Goal: Task Accomplishment & Management: Complete application form

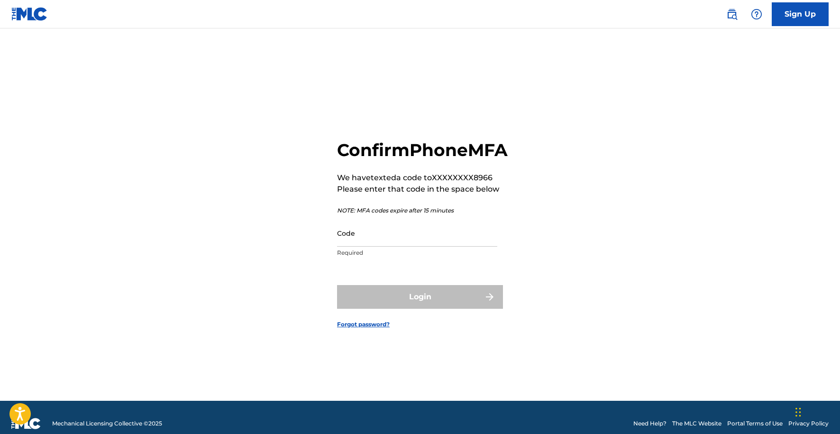
click at [345, 246] on input "Code" at bounding box center [417, 232] width 160 height 27
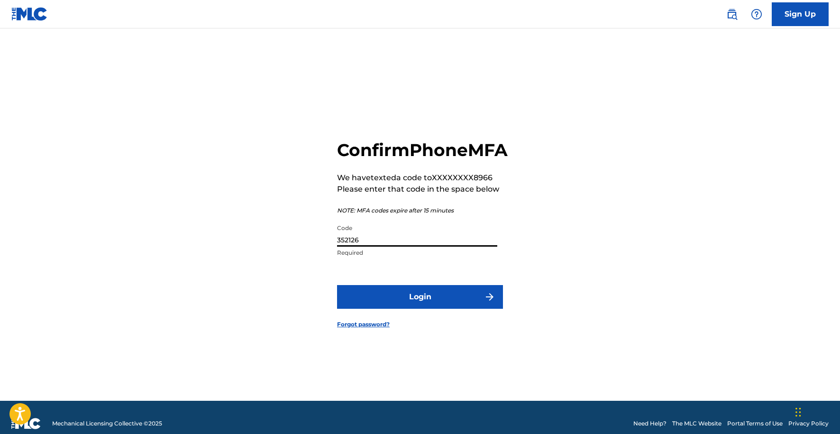
type input "352126"
click at [426, 303] on button "Login" at bounding box center [420, 297] width 166 height 24
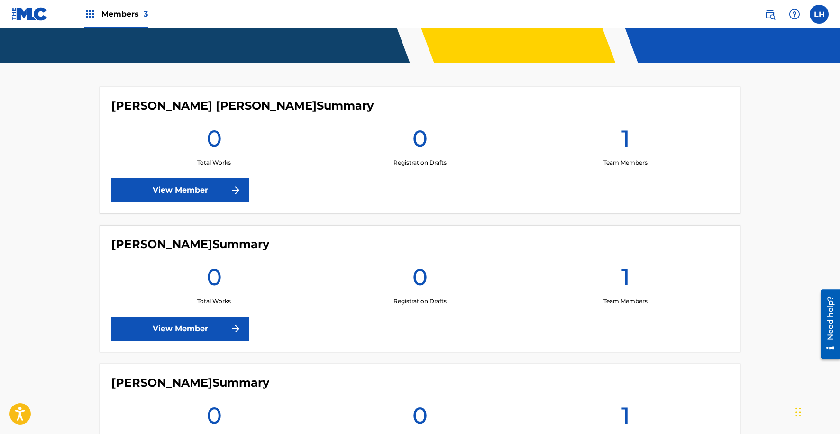
scroll to position [227, 0]
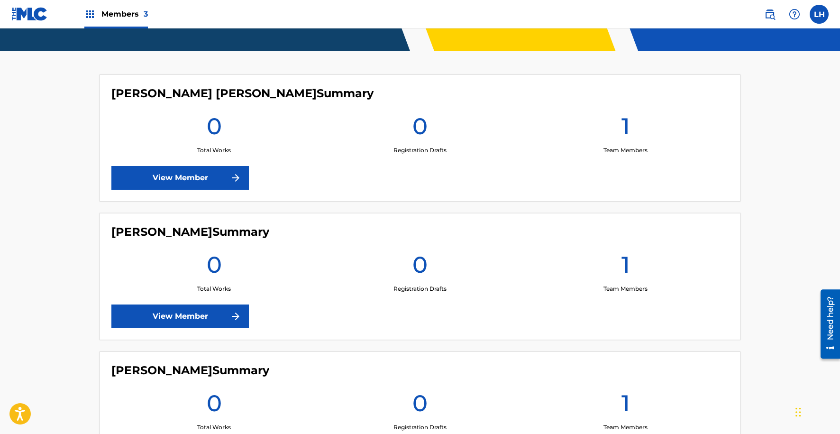
click at [234, 316] on img at bounding box center [235, 315] width 11 height 11
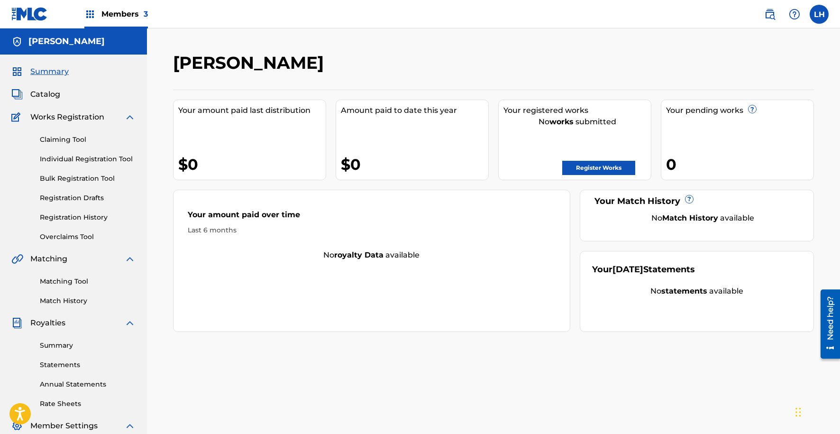
click at [112, 15] on span "Members 3" at bounding box center [124, 14] width 46 height 11
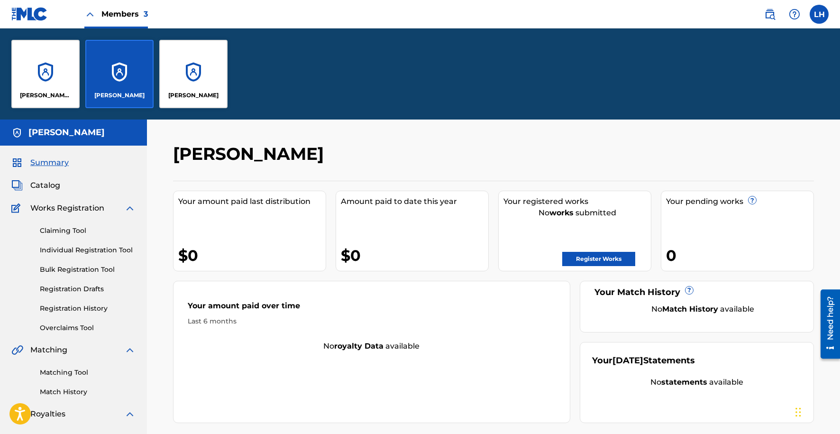
click at [201, 82] on div "[PERSON_NAME]" at bounding box center [193, 74] width 68 height 68
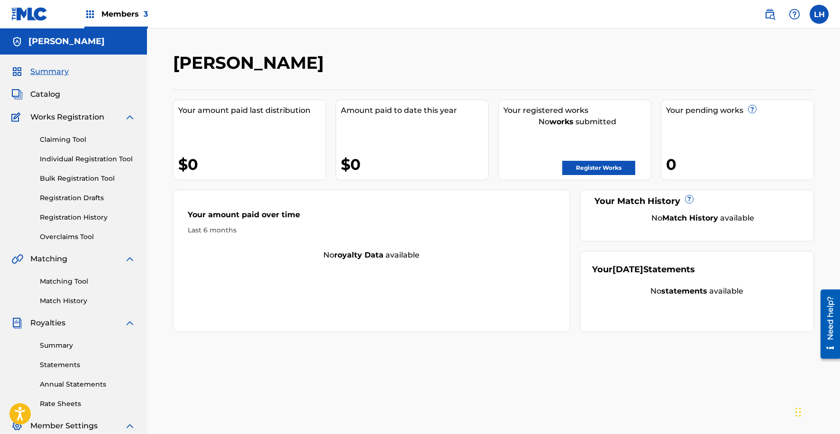
click at [130, 118] on img at bounding box center [129, 116] width 11 height 11
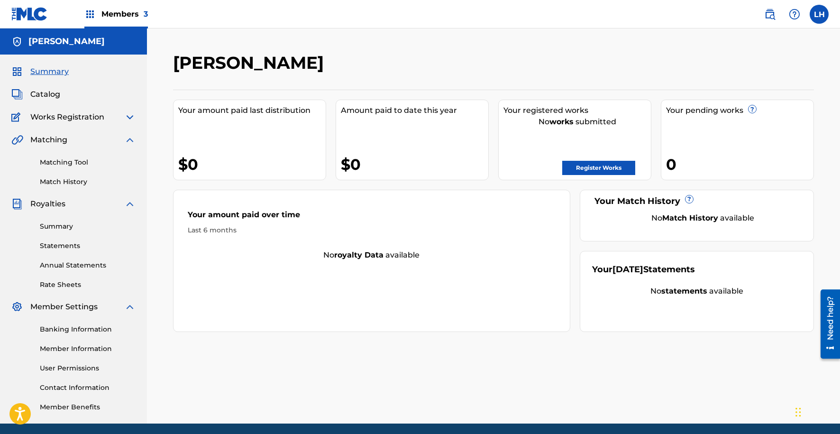
click at [144, 14] on span "3" at bounding box center [146, 13] width 4 height 9
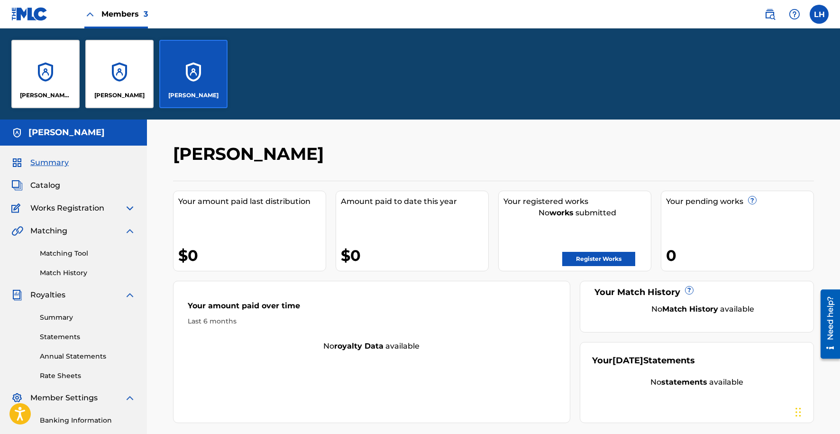
click at [118, 75] on div "[PERSON_NAME]" at bounding box center [119, 74] width 68 height 68
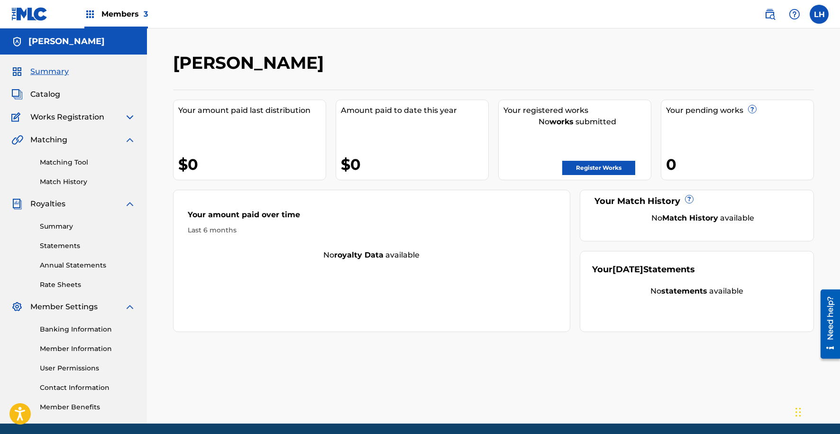
click at [588, 170] on link "Register Works" at bounding box center [598, 168] width 73 height 14
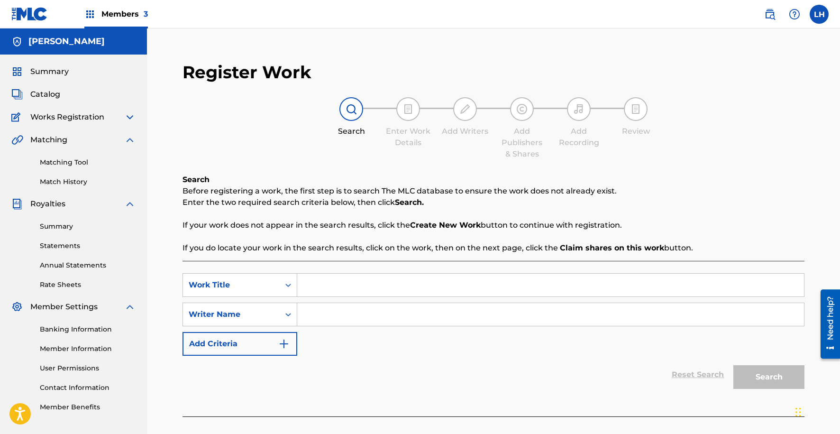
click at [336, 284] on input "Search Form" at bounding box center [550, 284] width 507 height 23
type input "Pavement Patterns"
click at [491, 309] on input "Search Form" at bounding box center [550, 314] width 507 height 23
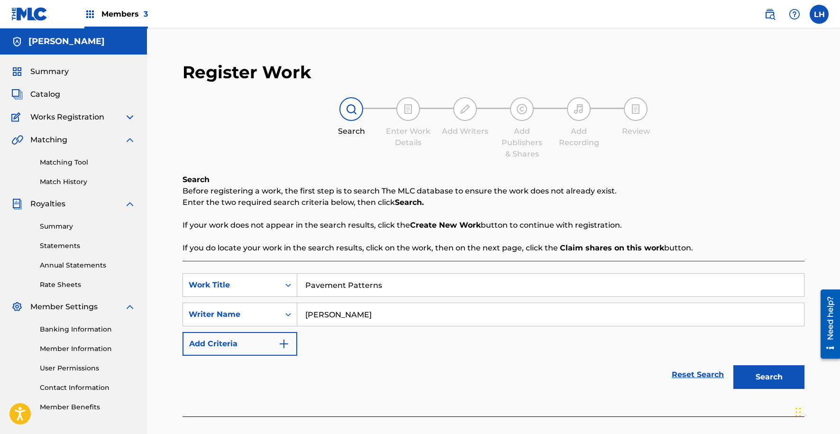
type input "[PERSON_NAME]"
click at [279, 346] on img "Search Form" at bounding box center [283, 343] width 11 height 11
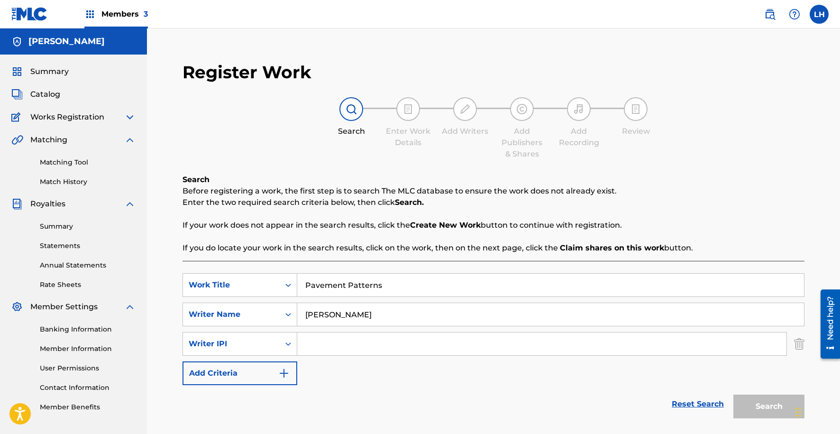
click at [711, 408] on link "Reset Search" at bounding box center [698, 403] width 62 height 21
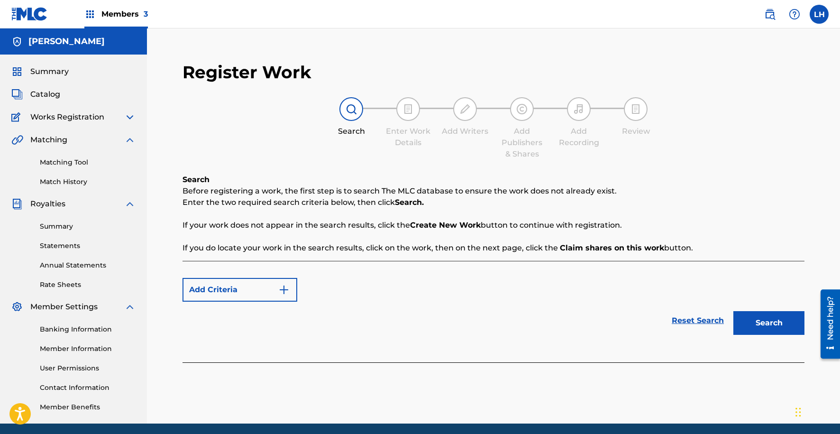
click at [130, 118] on img at bounding box center [129, 116] width 11 height 11
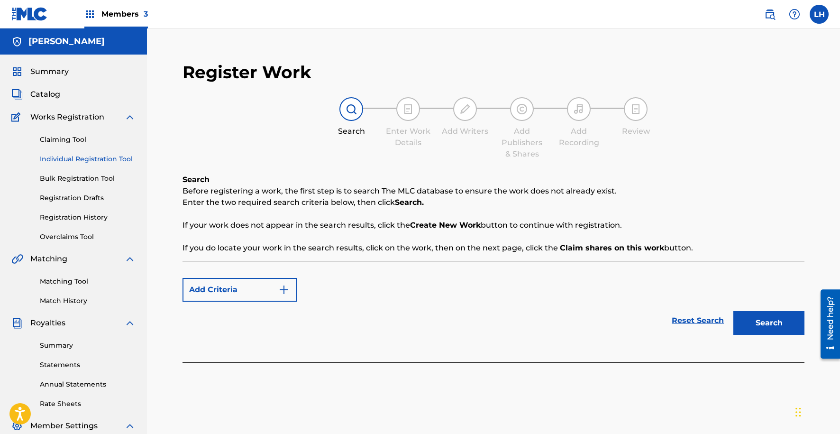
click at [768, 316] on button "Search" at bounding box center [768, 323] width 71 height 24
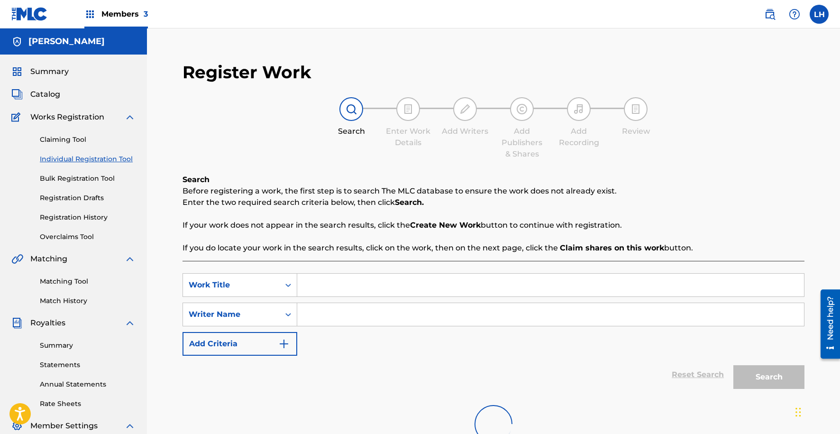
click at [482, 284] on input "Search Form" at bounding box center [550, 284] width 507 height 23
type input "Pavement Patterns"
click at [438, 308] on input "Search Form" at bounding box center [550, 314] width 507 height 23
click at [434, 314] on input "Search Form" at bounding box center [550, 314] width 507 height 23
click at [553, 309] on input "Int [PERSON_NAME]" at bounding box center [550, 314] width 507 height 23
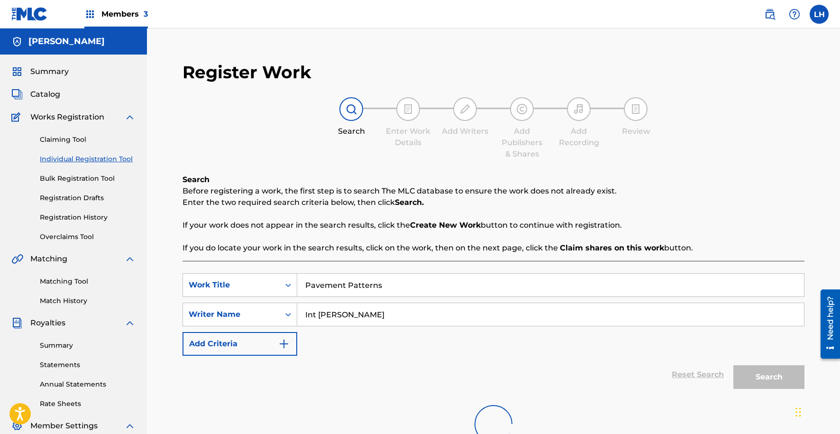
type input "Int [PERSON_NAME]"
click at [757, 379] on div "Search" at bounding box center [766, 374] width 76 height 38
click at [443, 278] on input "Pavement Patterns" at bounding box center [550, 284] width 507 height 23
click at [443, 280] on input "Pavement Patterns" at bounding box center [550, 284] width 507 height 23
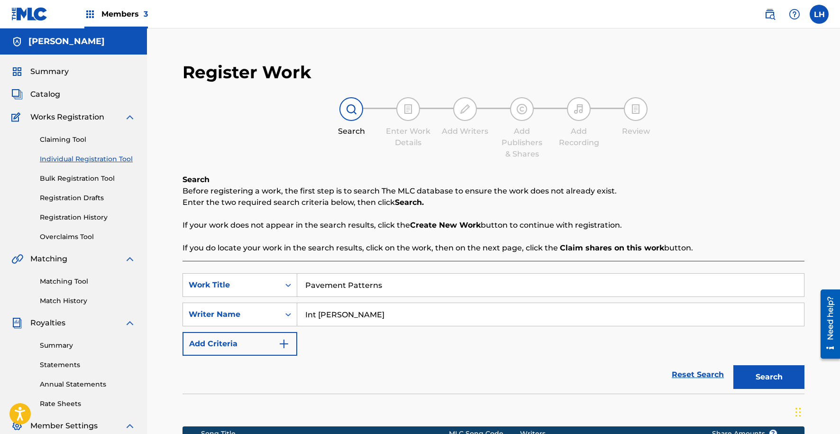
click at [758, 377] on button "Search" at bounding box center [768, 377] width 71 height 24
click at [773, 374] on button "Search" at bounding box center [768, 377] width 71 height 24
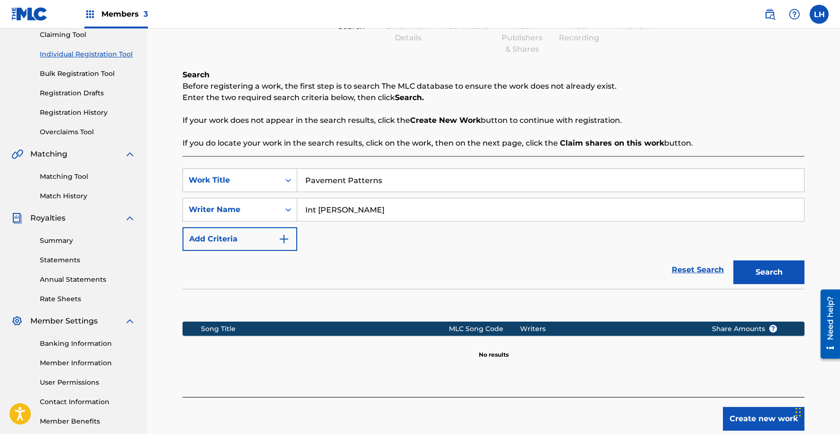
scroll to position [156, 0]
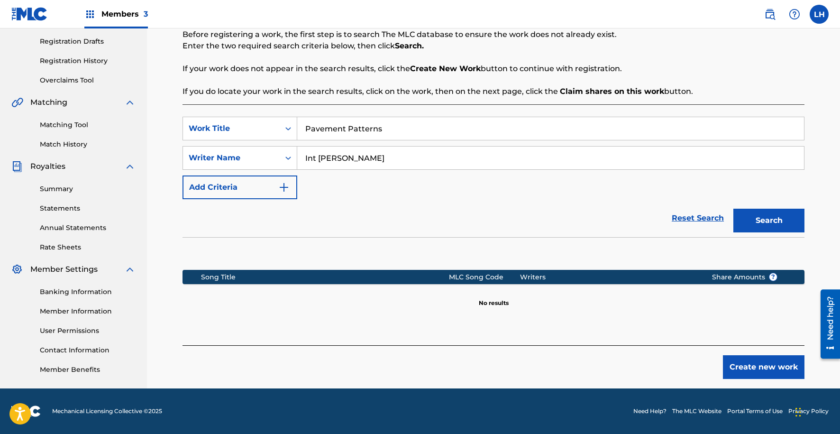
click at [754, 369] on button "Create new work" at bounding box center [764, 367] width 82 height 24
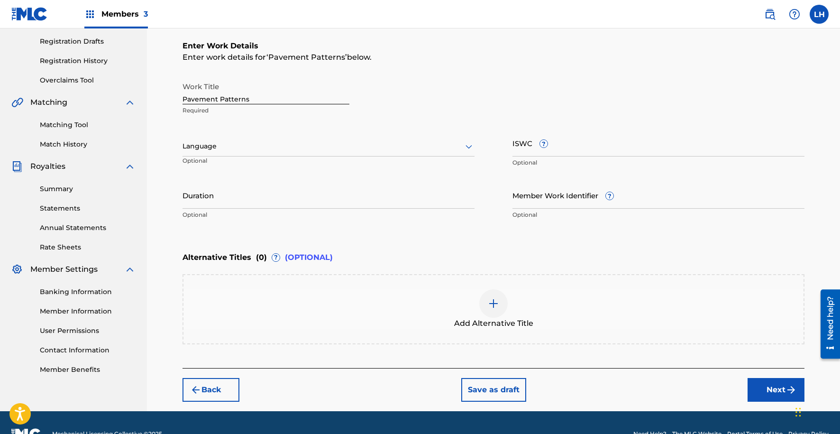
click at [496, 309] on div at bounding box center [493, 303] width 28 height 28
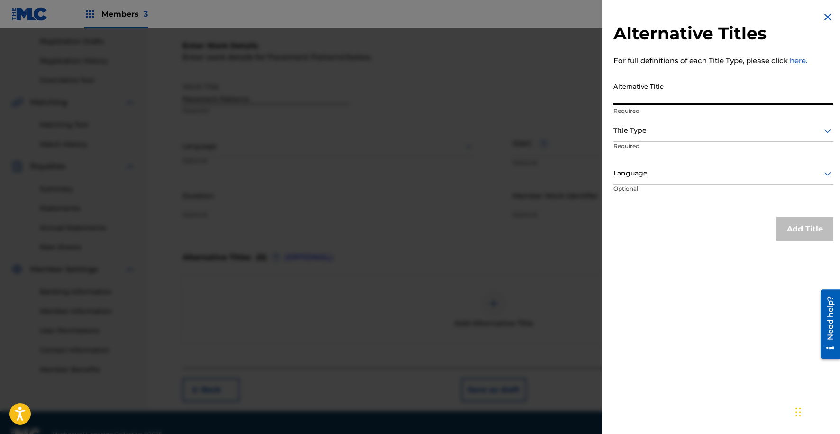
click at [722, 95] on input "Alternative Title" at bounding box center [723, 91] width 220 height 27
type input "Pavement Patterns"
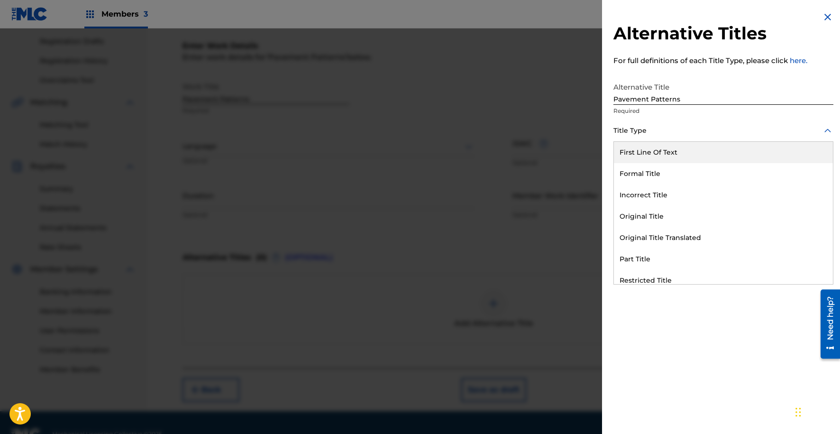
click at [690, 137] on div "Title Type" at bounding box center [723, 130] width 220 height 21
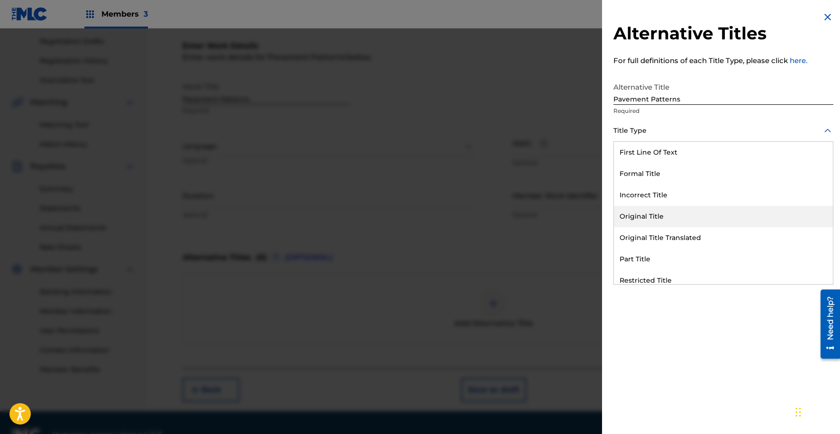
click at [749, 214] on div "Original Title" at bounding box center [723, 216] width 219 height 21
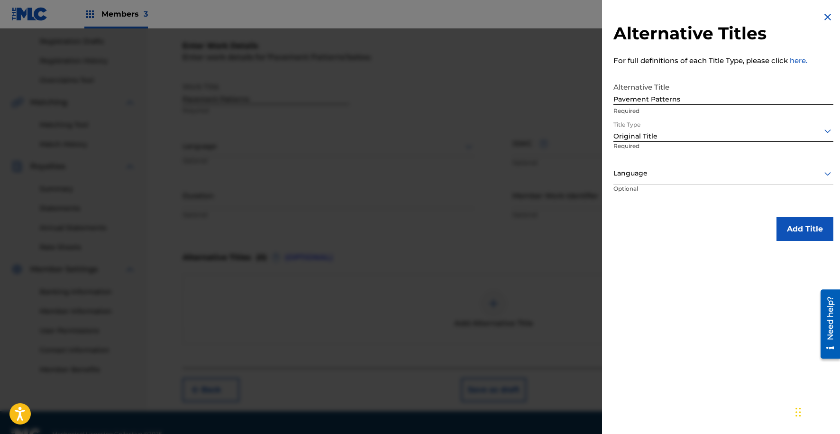
click at [742, 179] on div at bounding box center [723, 173] width 220 height 12
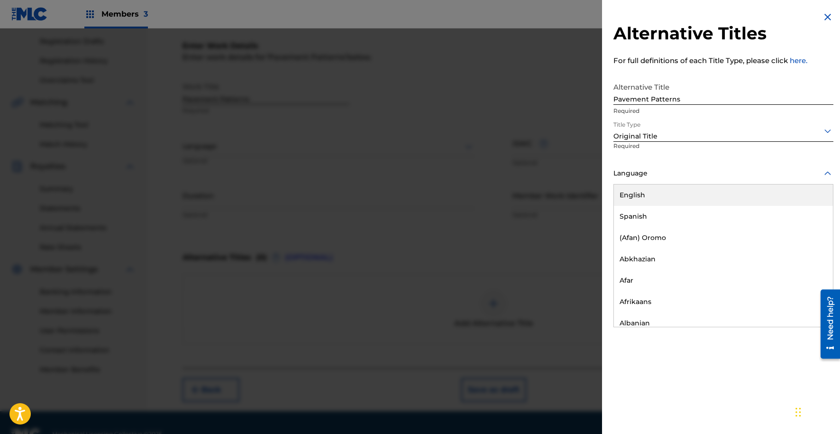
click at [745, 193] on div "English" at bounding box center [723, 194] width 219 height 21
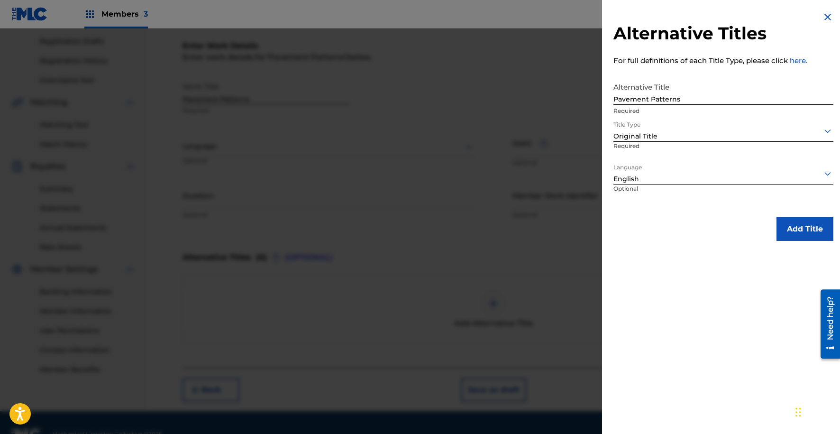
click at [823, 17] on img at bounding box center [827, 16] width 11 height 11
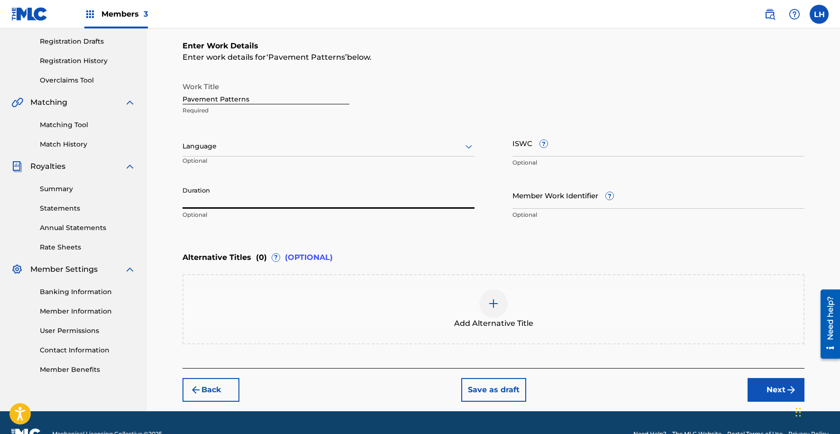
click at [289, 191] on input "Duration" at bounding box center [328, 195] width 292 height 27
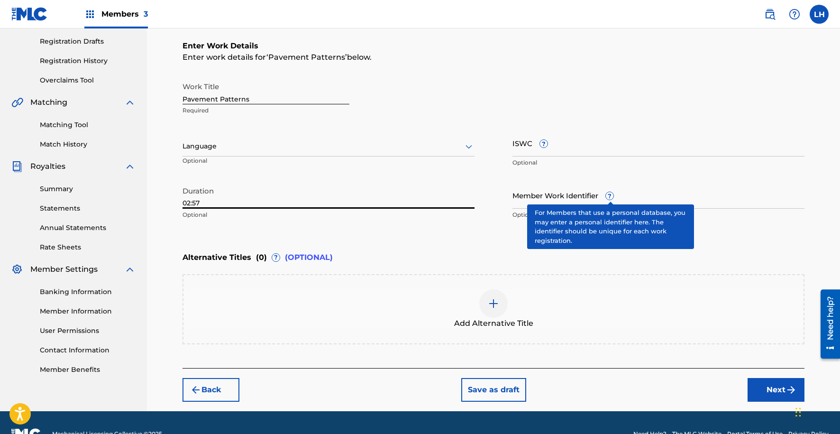
type input "02:57"
click at [651, 183] on input "Member Work Identifier ?" at bounding box center [658, 195] width 292 height 27
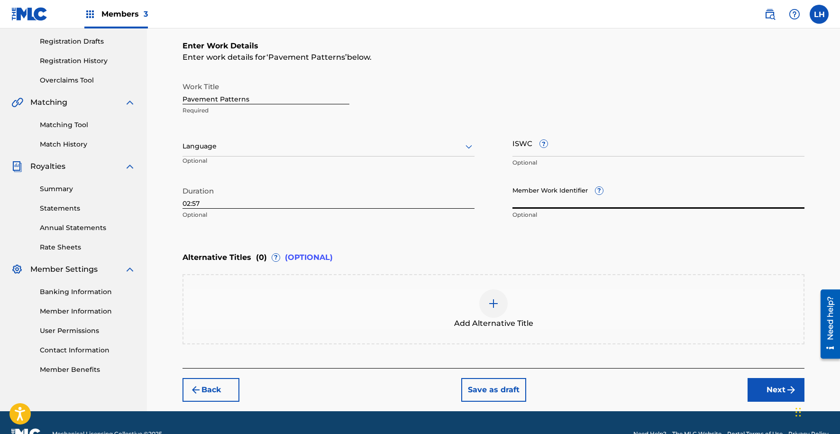
click at [544, 197] on input "Member Work Identifier ?" at bounding box center [658, 195] width 292 height 27
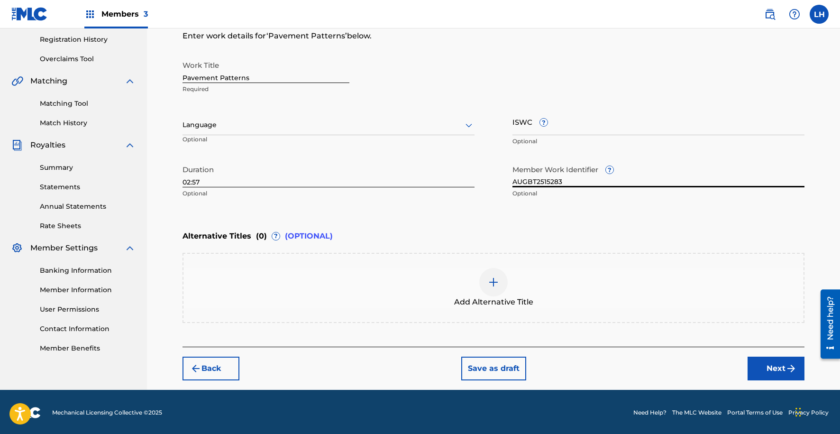
scroll to position [179, 0]
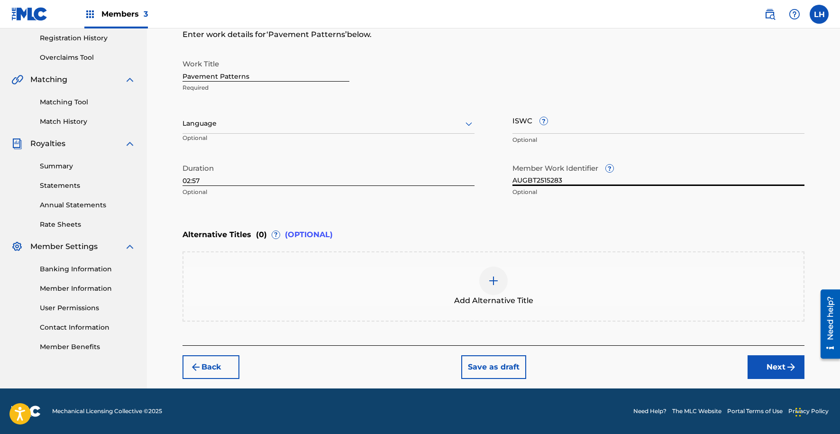
type input "AUGBT2515283"
click at [794, 367] on img "submit" at bounding box center [790, 366] width 11 height 11
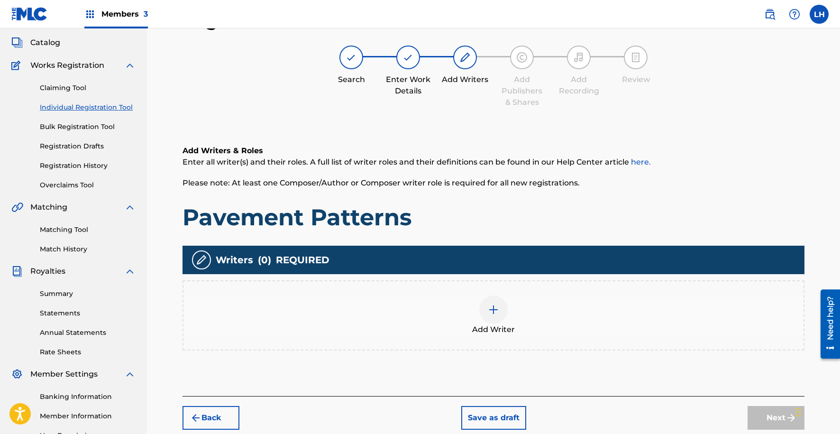
scroll to position [154, 0]
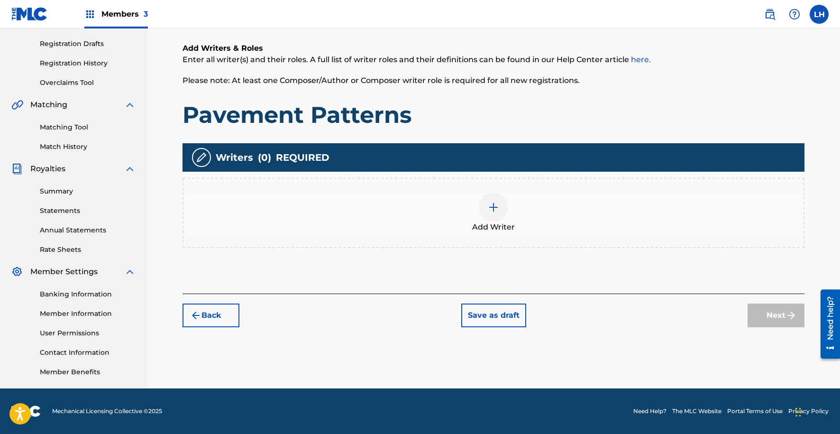
click at [491, 210] on img at bounding box center [493, 206] width 11 height 11
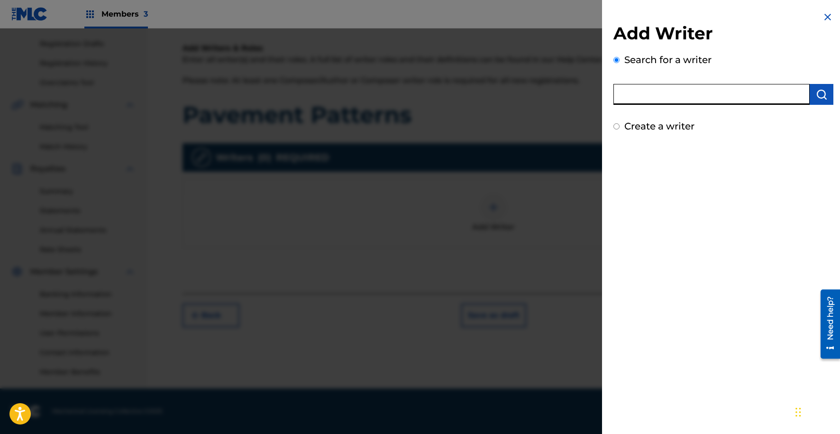
click at [676, 95] on input "text" at bounding box center [711, 94] width 196 height 21
type input "[PERSON_NAME]"
click at [825, 97] on button "submit" at bounding box center [822, 94] width 24 height 21
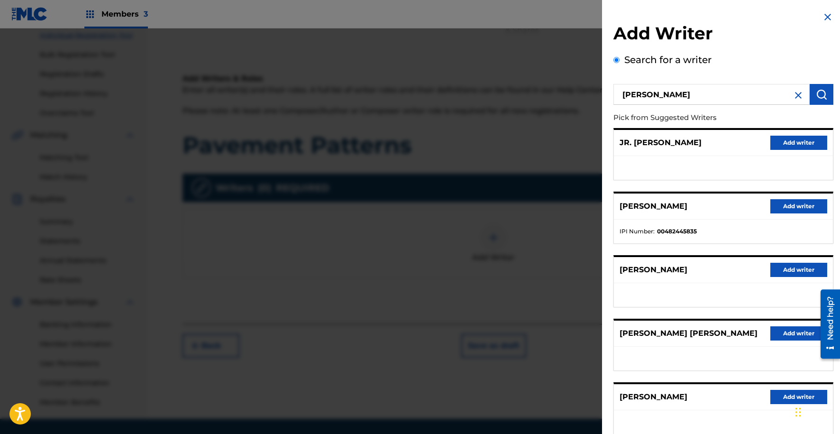
scroll to position [115, 0]
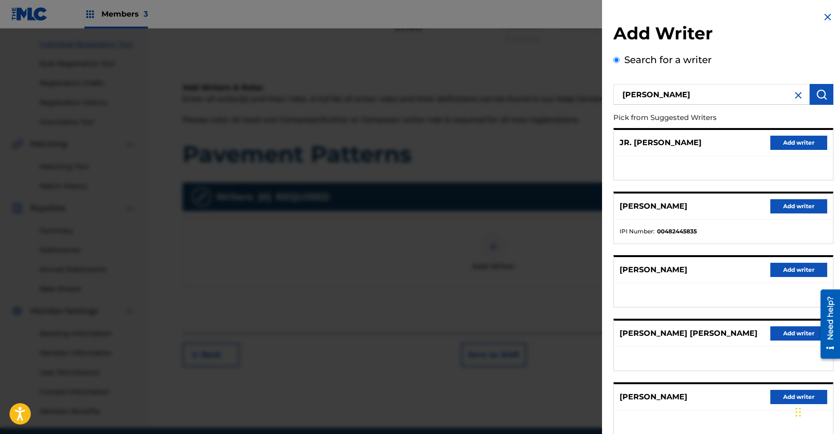
click at [798, 205] on button "Add writer" at bounding box center [798, 206] width 57 height 14
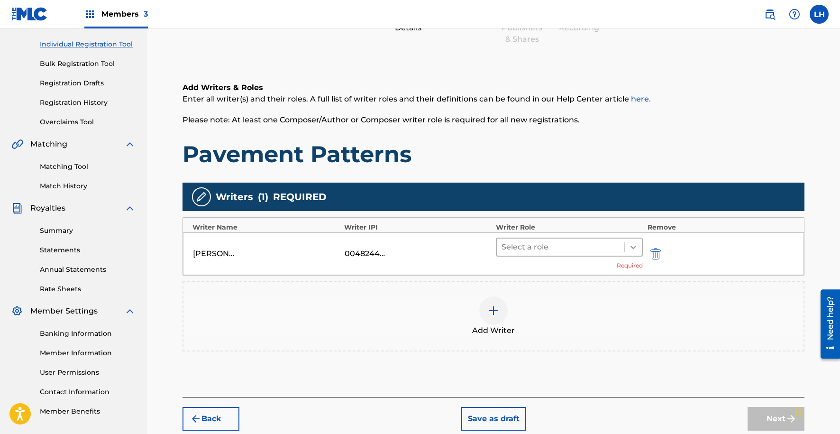
click at [633, 249] on icon at bounding box center [632, 246] width 9 height 9
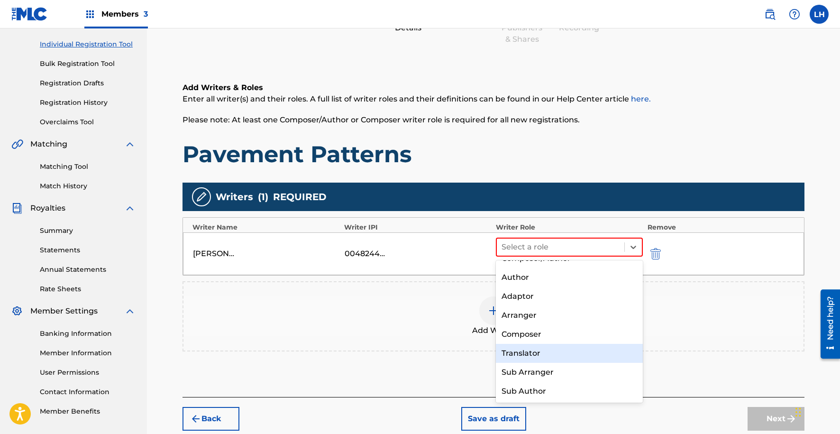
scroll to position [0, 0]
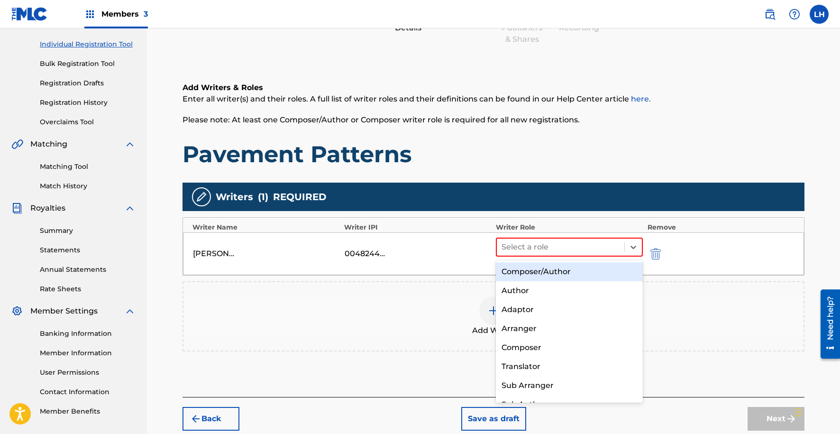
click at [591, 271] on div "Composer/Author" at bounding box center [569, 271] width 147 height 19
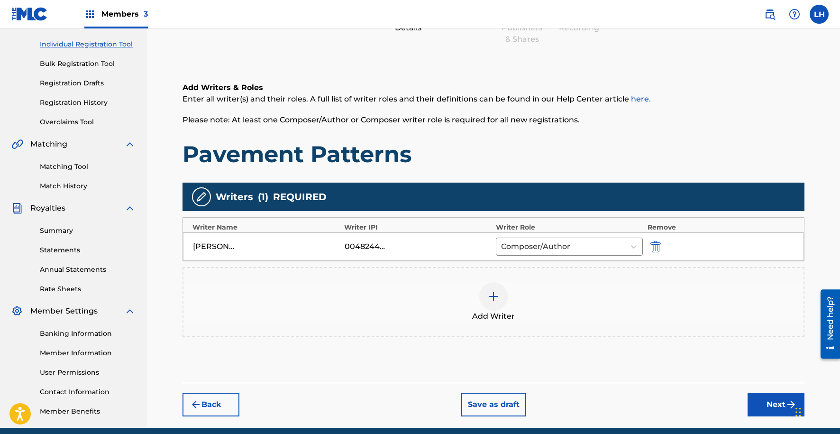
click at [495, 299] on img at bounding box center [493, 296] width 11 height 11
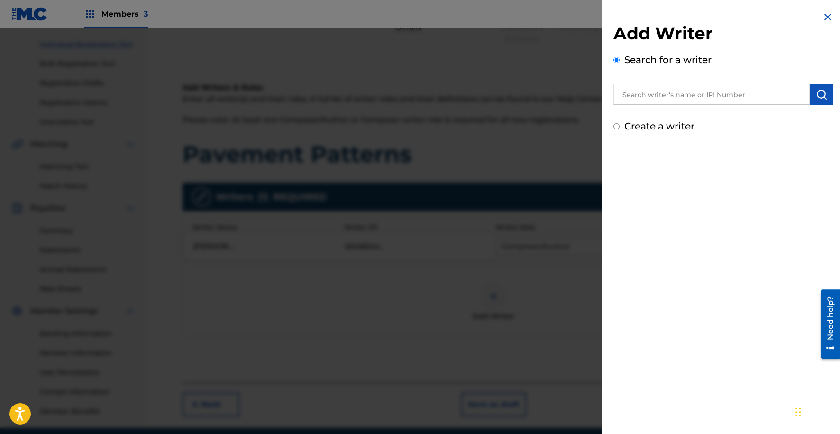
click at [706, 97] on input "text" at bounding box center [711, 94] width 196 height 21
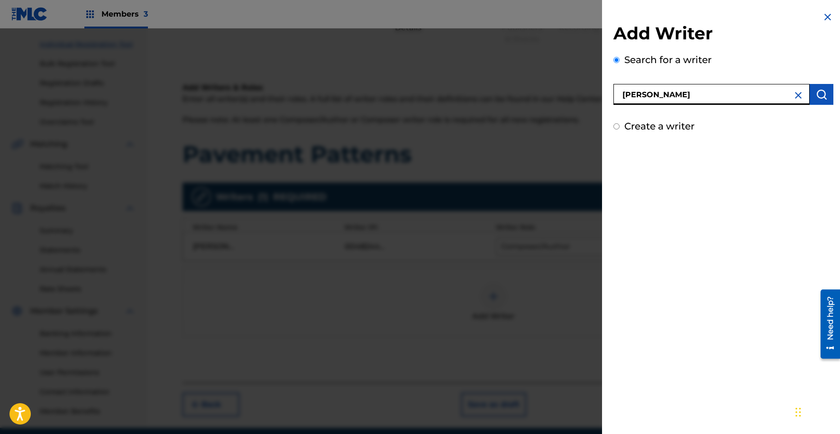
type input "[PERSON_NAME]"
click at [819, 101] on button "submit" at bounding box center [822, 94] width 24 height 21
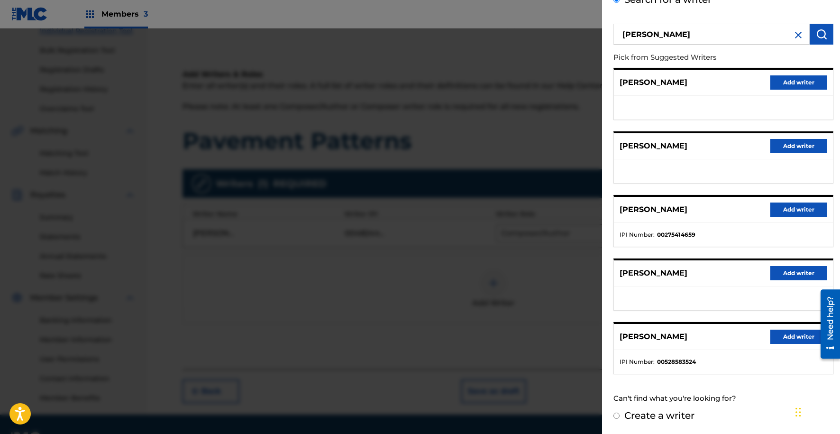
scroll to position [129, 0]
click at [789, 336] on button "Add writer" at bounding box center [798, 336] width 57 height 14
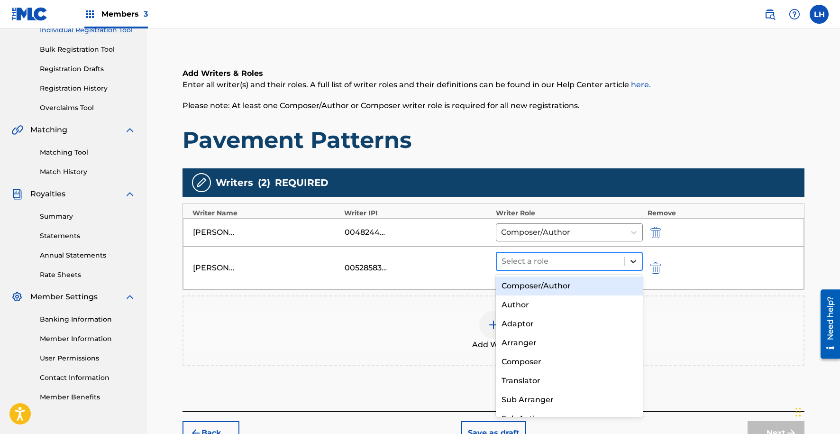
click at [637, 263] on div at bounding box center [633, 261] width 17 height 17
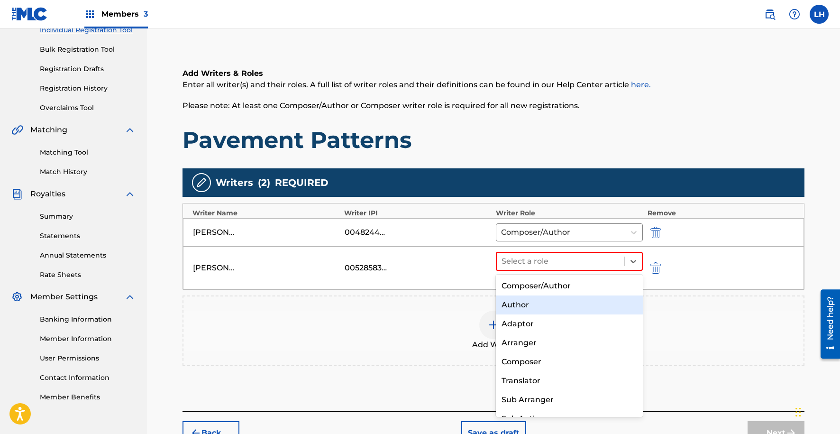
click at [608, 301] on div "Author" at bounding box center [569, 304] width 147 height 19
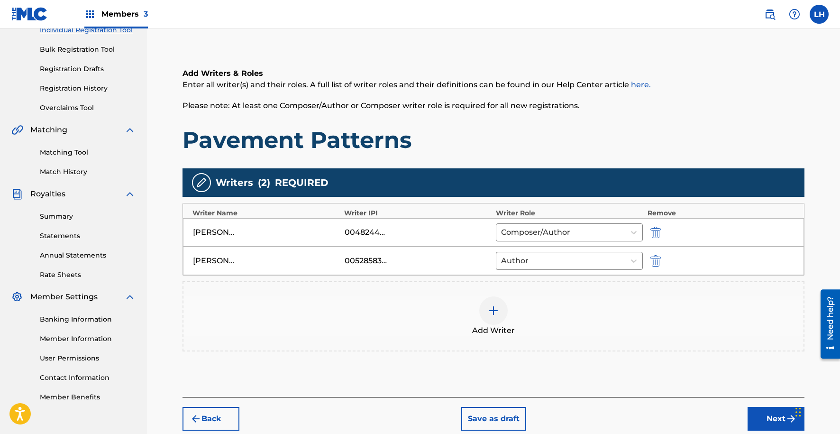
click at [764, 414] on button "Next" at bounding box center [775, 419] width 57 height 24
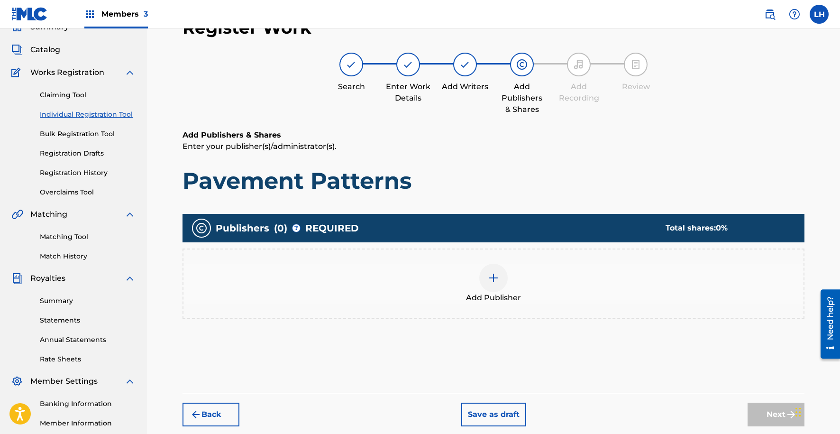
scroll to position [43, 0]
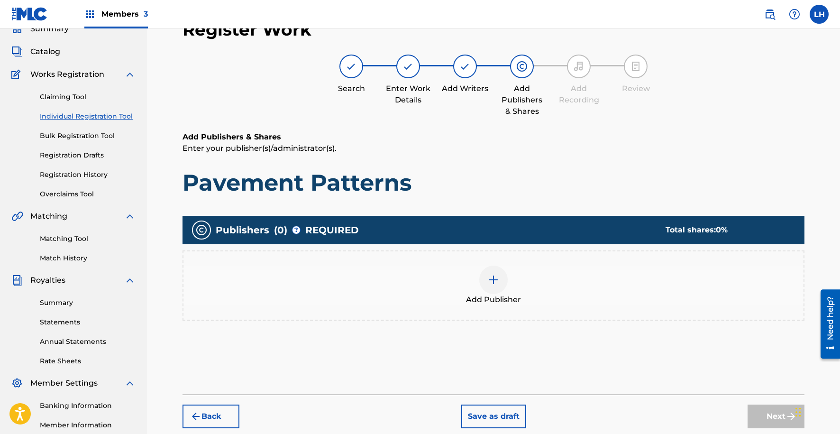
click at [493, 282] on img at bounding box center [493, 279] width 11 height 11
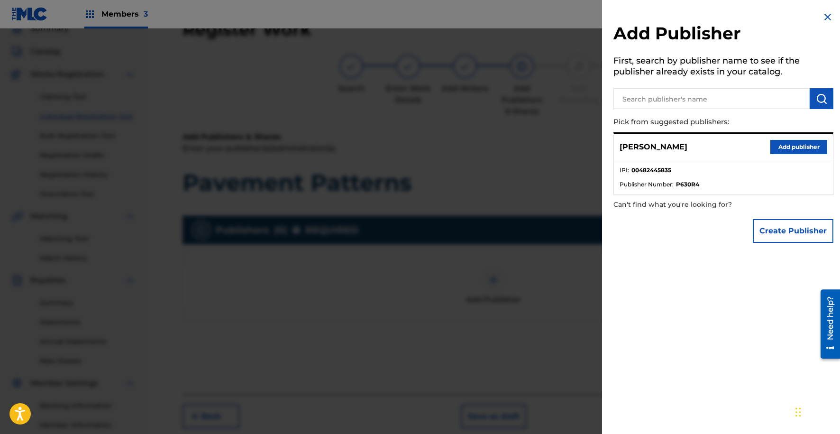
click at [726, 98] on input "text" at bounding box center [711, 98] width 196 height 21
type input "HEADLINERZ & LEGENDZ"
click at [816, 100] on img "submit" at bounding box center [821, 98] width 11 height 11
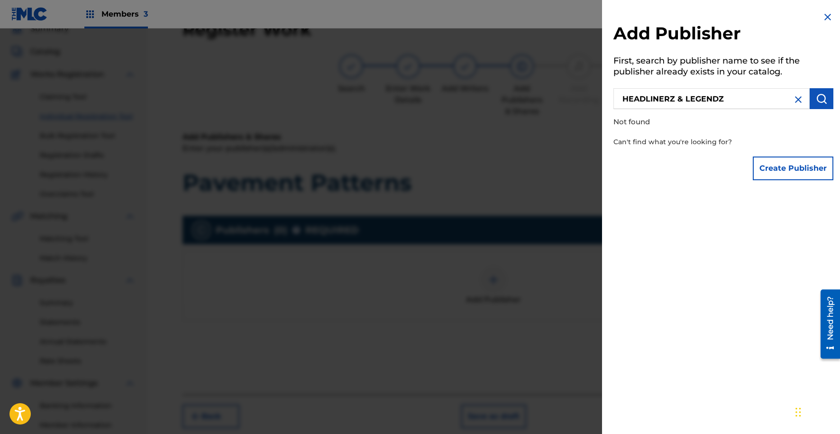
click at [796, 99] on img at bounding box center [797, 99] width 11 height 11
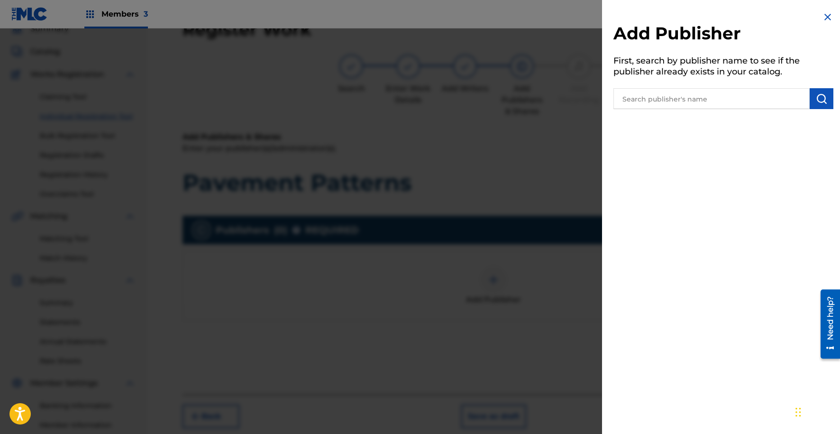
click at [644, 154] on div "Add Publisher First, search by publisher name to see if the publisher already e…" at bounding box center [723, 217] width 243 height 434
click at [826, 13] on img at bounding box center [827, 16] width 11 height 11
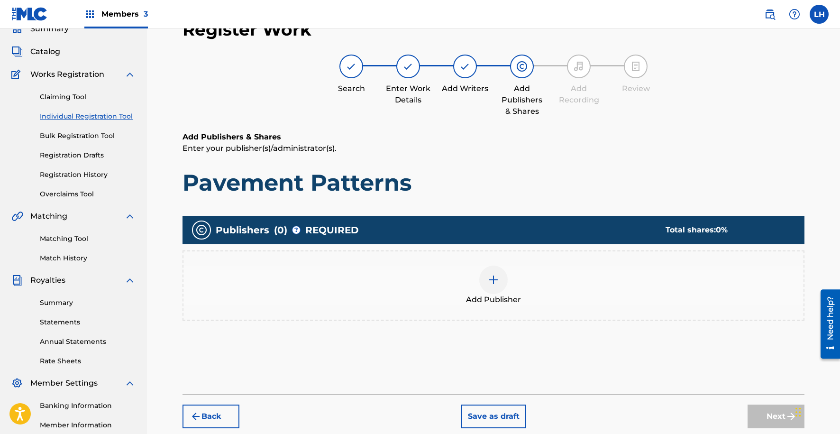
click at [494, 281] on img at bounding box center [493, 279] width 11 height 11
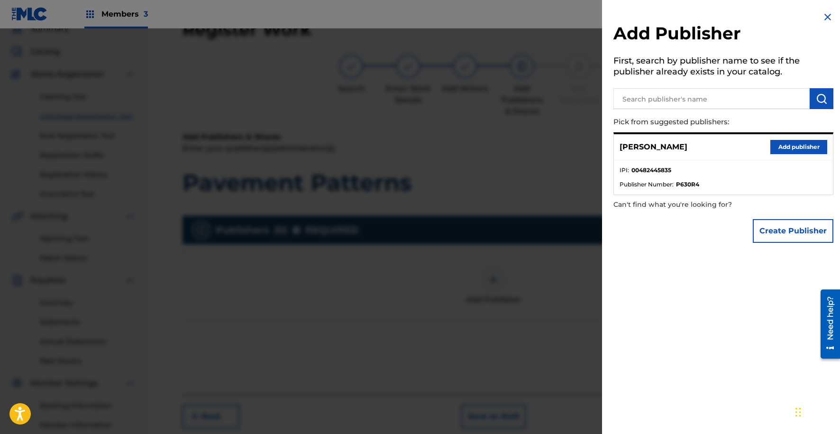
click at [799, 144] on button "Add publisher" at bounding box center [798, 147] width 57 height 14
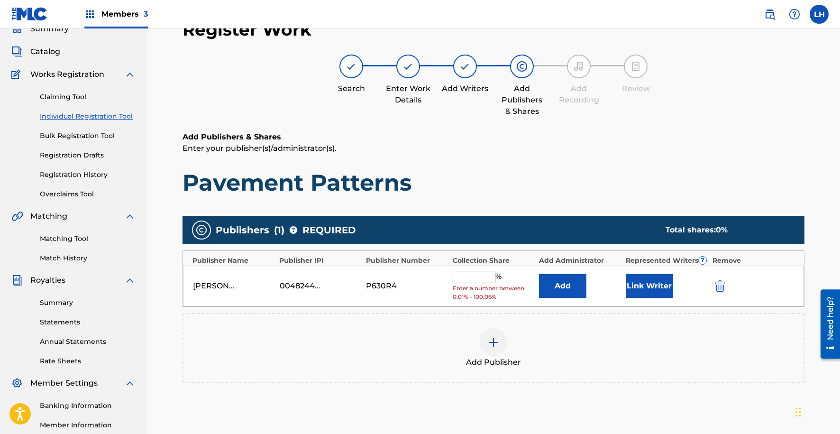
click at [482, 271] on input "text" at bounding box center [474, 277] width 43 height 12
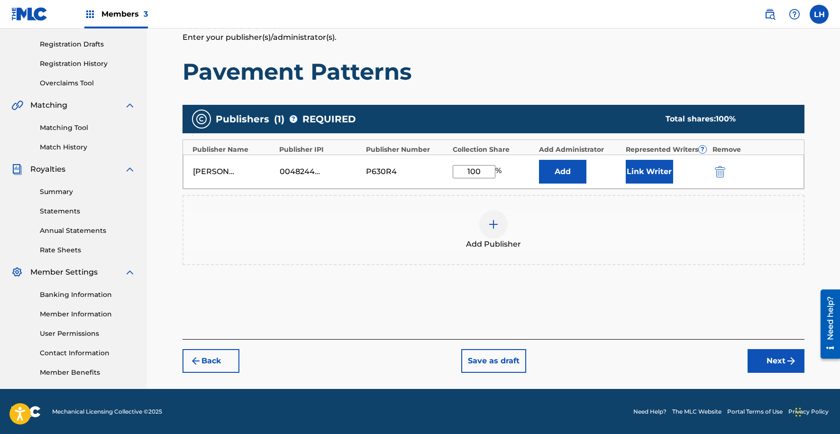
scroll to position [154, 0]
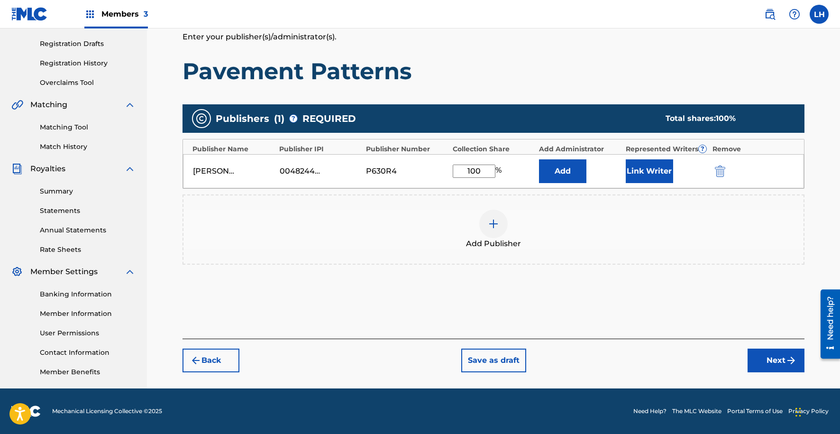
type input "100"
click at [785, 361] on img "submit" at bounding box center [790, 360] width 11 height 11
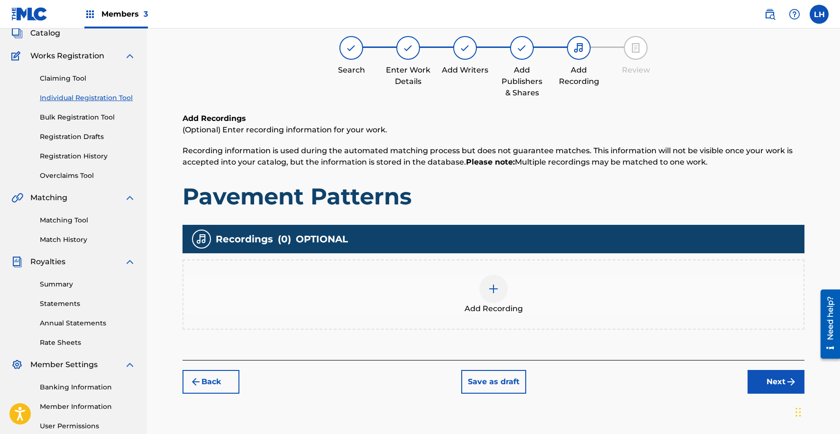
scroll to position [43, 0]
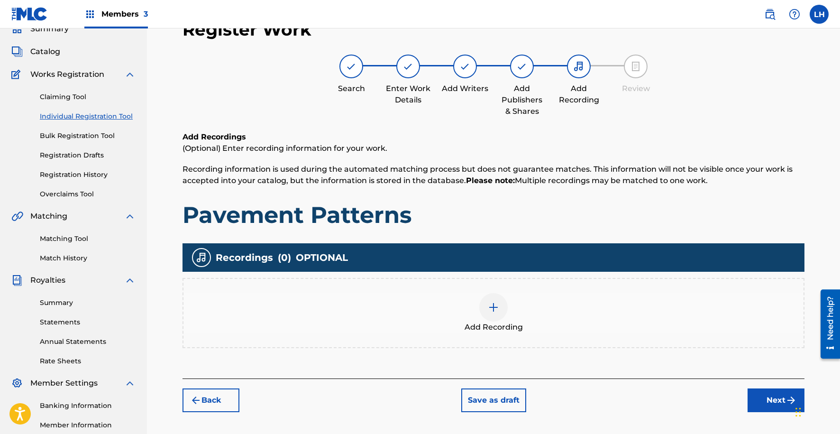
click at [489, 309] on img at bounding box center [493, 306] width 11 height 11
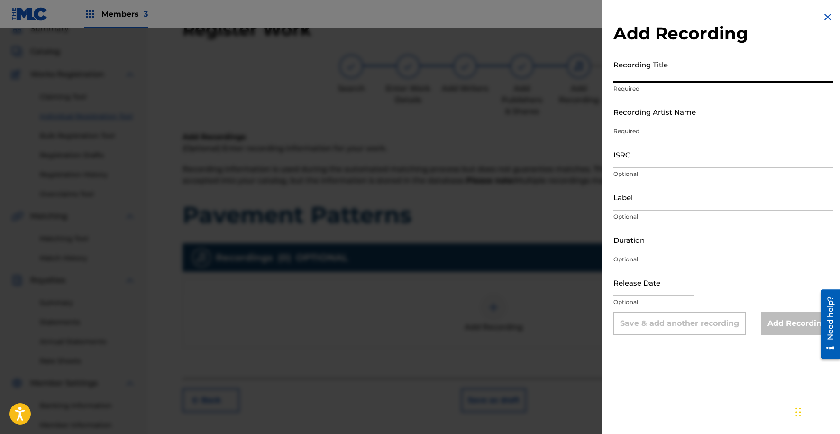
click at [664, 70] on input "Recording Title" at bounding box center [723, 68] width 220 height 27
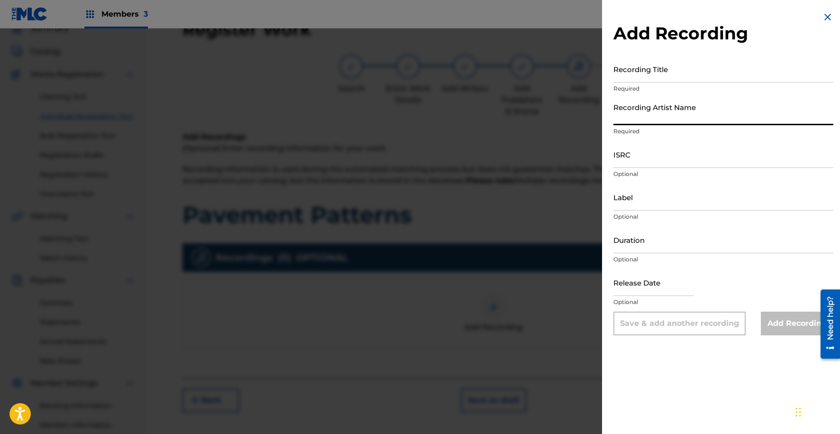
click at [649, 115] on input "Recording Artist Name" at bounding box center [723, 111] width 220 height 27
type input "Int [PERSON_NAME]"
click at [678, 163] on input "ISRC" at bounding box center [723, 154] width 220 height 27
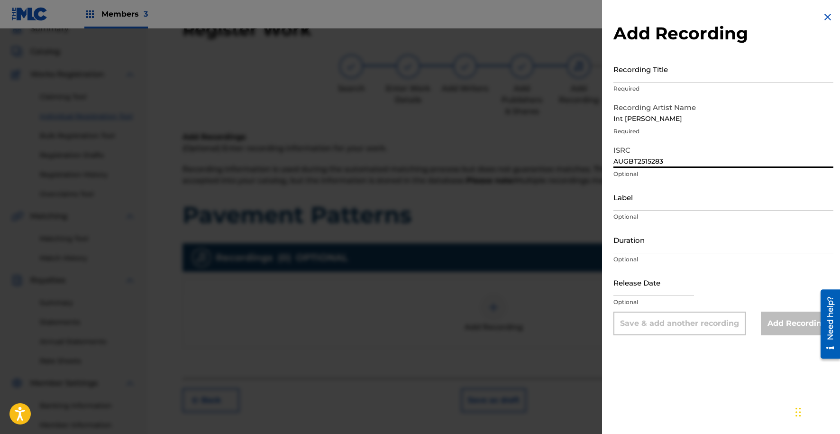
type input "AUGBT2515283"
click at [656, 208] on input "Label" at bounding box center [723, 196] width 220 height 27
type input "HEADLINERZ & LEGENDZ EDUTAINMENT"
click at [674, 244] on input "Duration" at bounding box center [723, 239] width 220 height 27
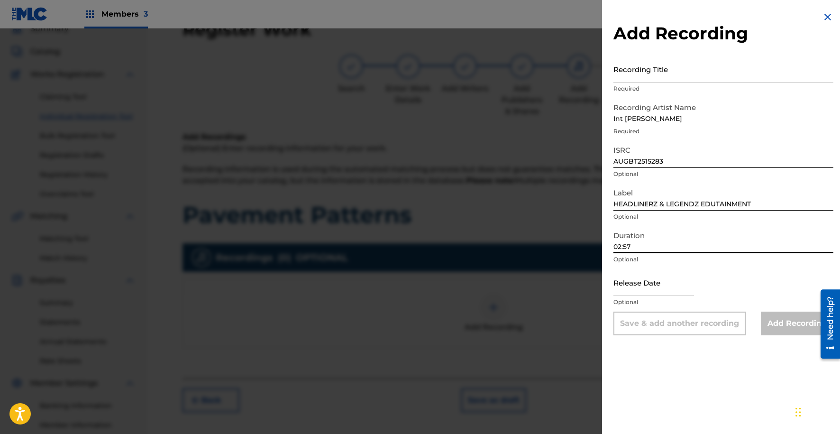
type input "02:57"
select select "7"
select select "2025"
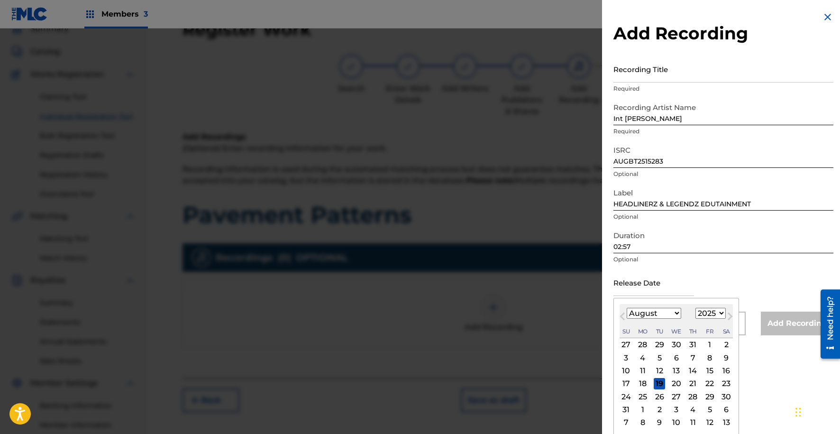
click at [664, 281] on input "text" at bounding box center [653, 282] width 81 height 27
click at [623, 313] on span "Previous Month" at bounding box center [623, 317] width 0 height 14
select select "6"
click at [628, 371] on div "13" at bounding box center [625, 370] width 11 height 11
type input "[DATE]"
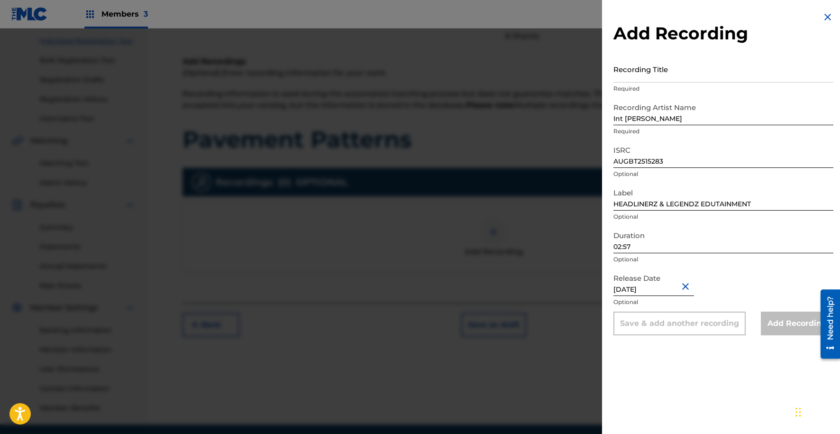
scroll to position [0, 0]
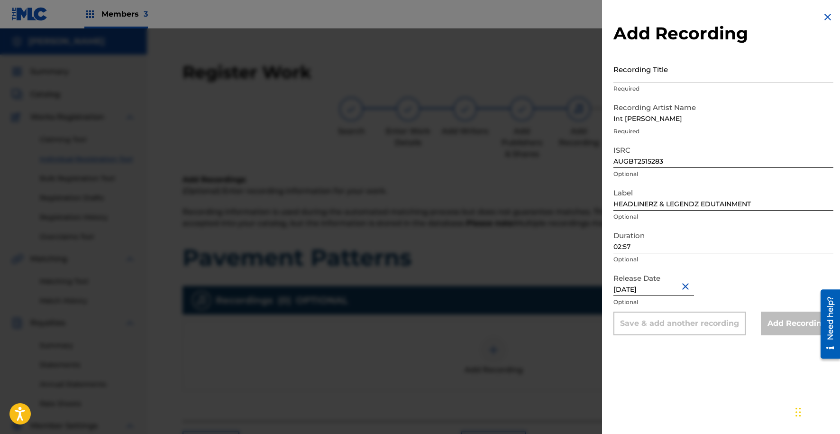
click at [785, 323] on div "Add Recording" at bounding box center [797, 323] width 73 height 24
click at [805, 313] on div "Add Recording" at bounding box center [797, 323] width 73 height 24
click at [646, 73] on input "Recording Title" at bounding box center [723, 68] width 220 height 27
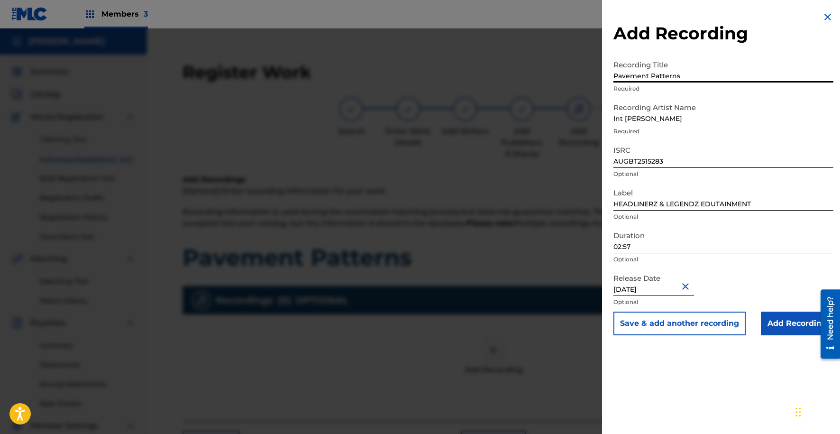
type input "Pavement Patterns"
click at [788, 332] on input "Add Recording" at bounding box center [797, 323] width 73 height 24
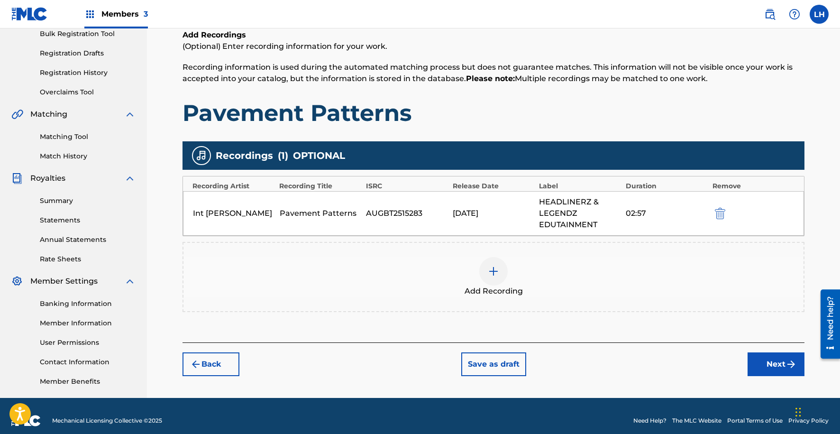
scroll to position [154, 0]
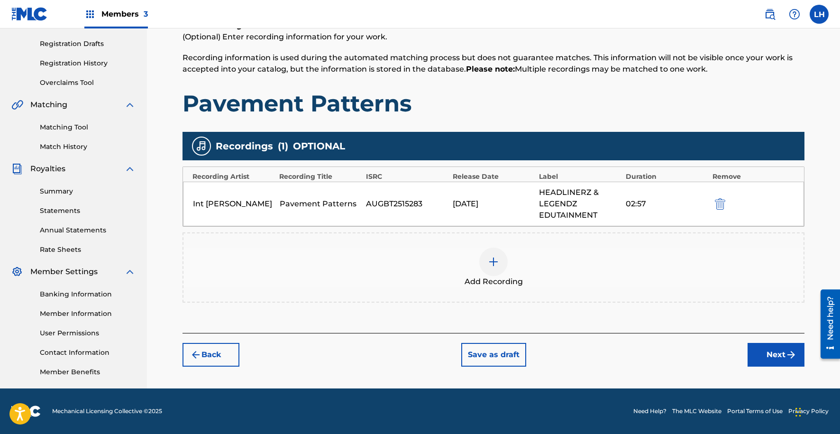
click at [789, 353] on img "submit" at bounding box center [790, 354] width 11 height 11
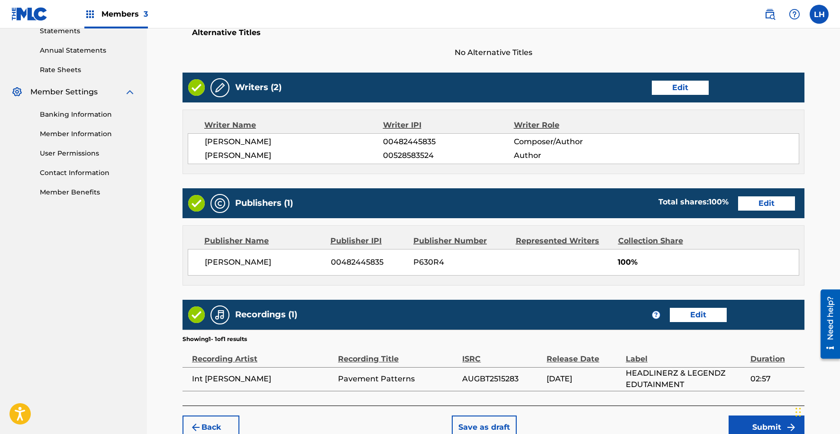
scroll to position [343, 0]
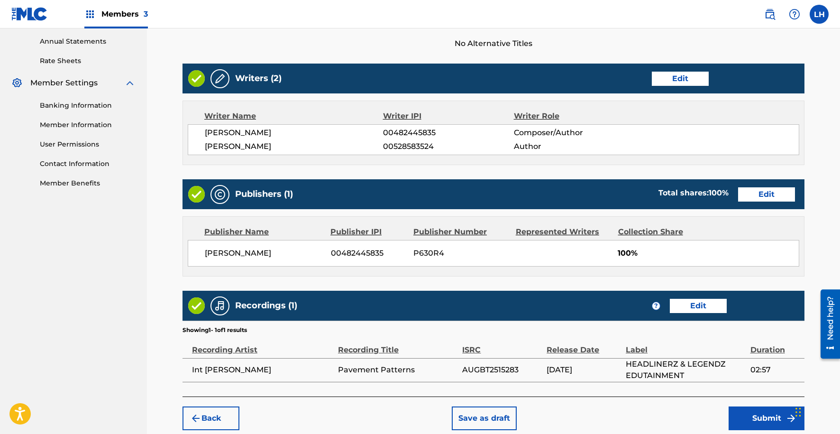
click at [761, 417] on button "Submit" at bounding box center [766, 418] width 76 height 24
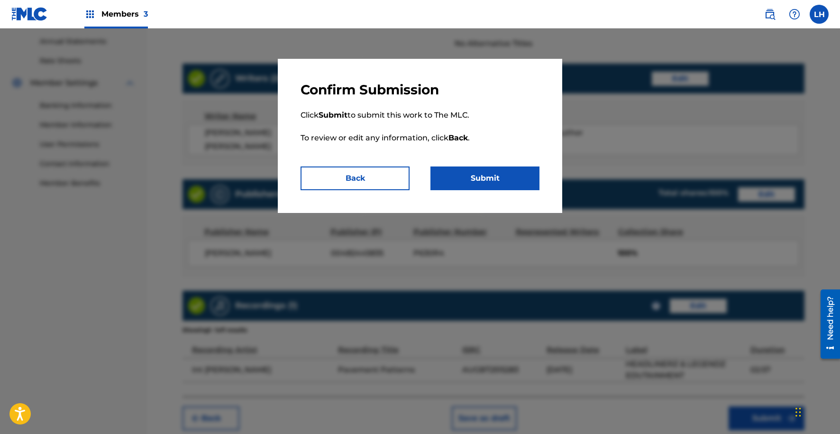
click at [496, 179] on button "Submit" at bounding box center [484, 178] width 109 height 24
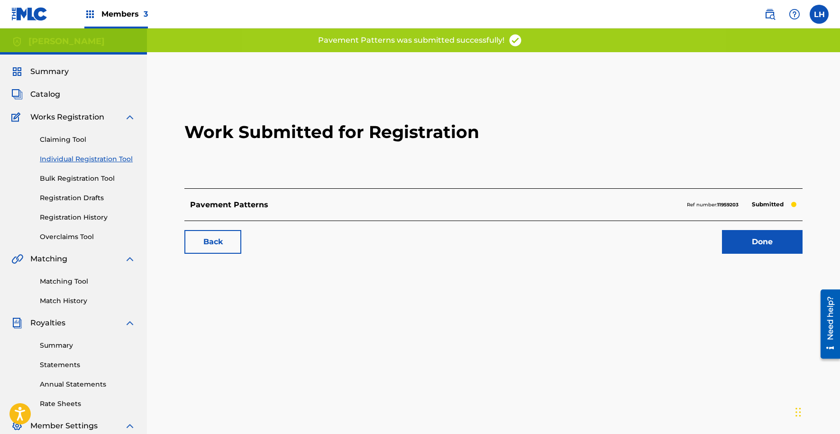
click at [740, 239] on link "Done" at bounding box center [762, 242] width 81 height 24
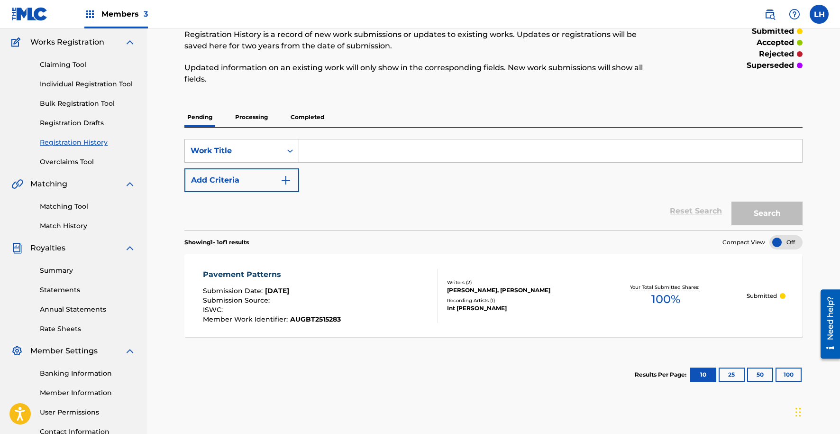
scroll to position [76, 0]
click at [383, 147] on input "Search Form" at bounding box center [550, 149] width 503 height 23
click at [728, 374] on button "25" at bounding box center [732, 373] width 26 height 14
click at [791, 239] on div at bounding box center [785, 241] width 33 height 14
